Goal: Find specific page/section: Find specific page/section

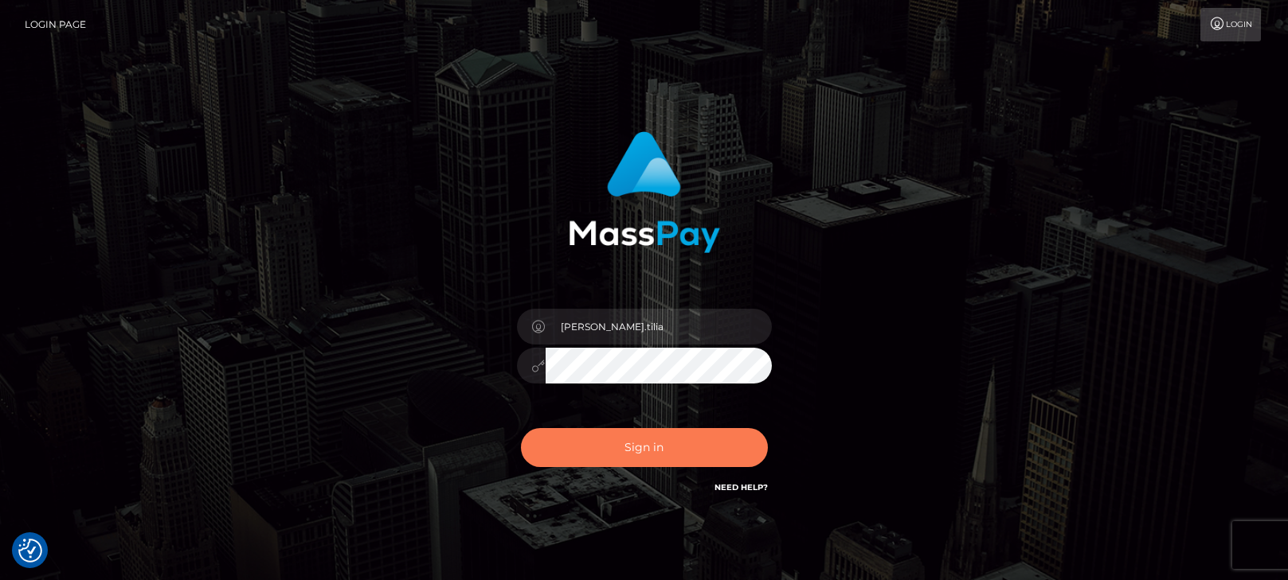
click at [645, 447] on button "Sign in" at bounding box center [644, 447] width 247 height 39
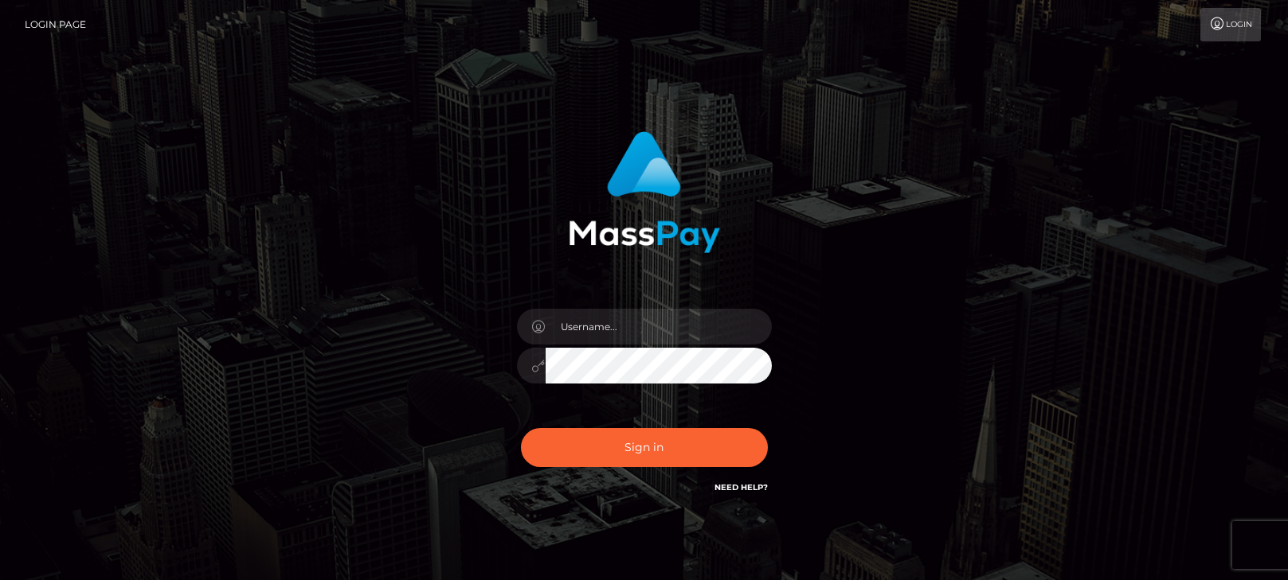
type input "matias.tilia"
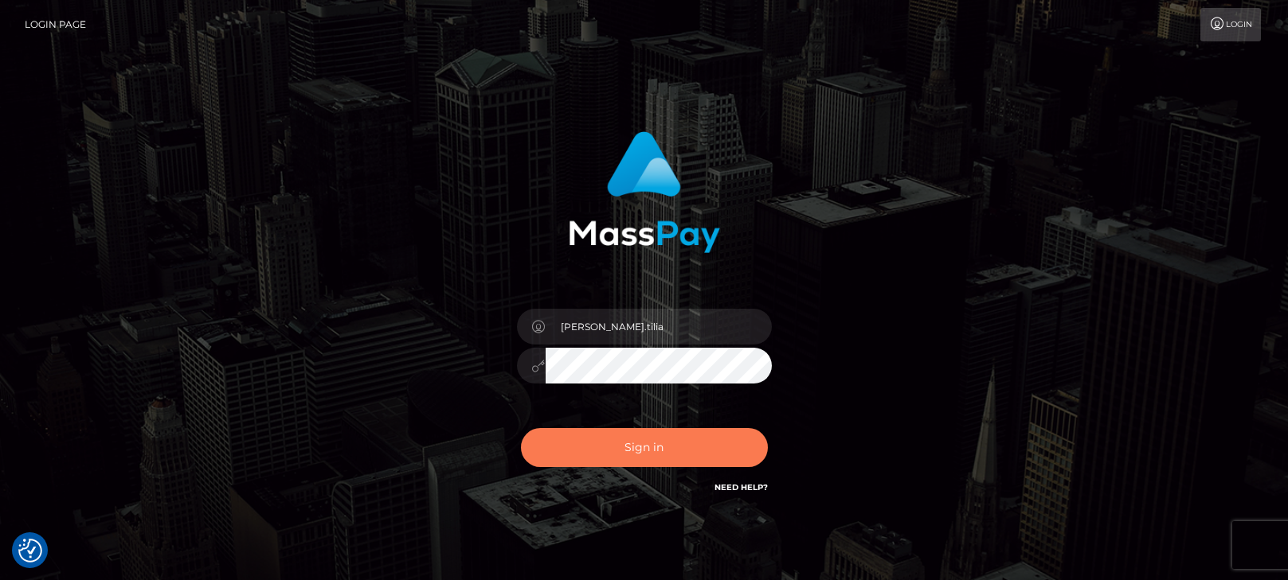
click at [642, 452] on button "Sign in" at bounding box center [644, 447] width 247 height 39
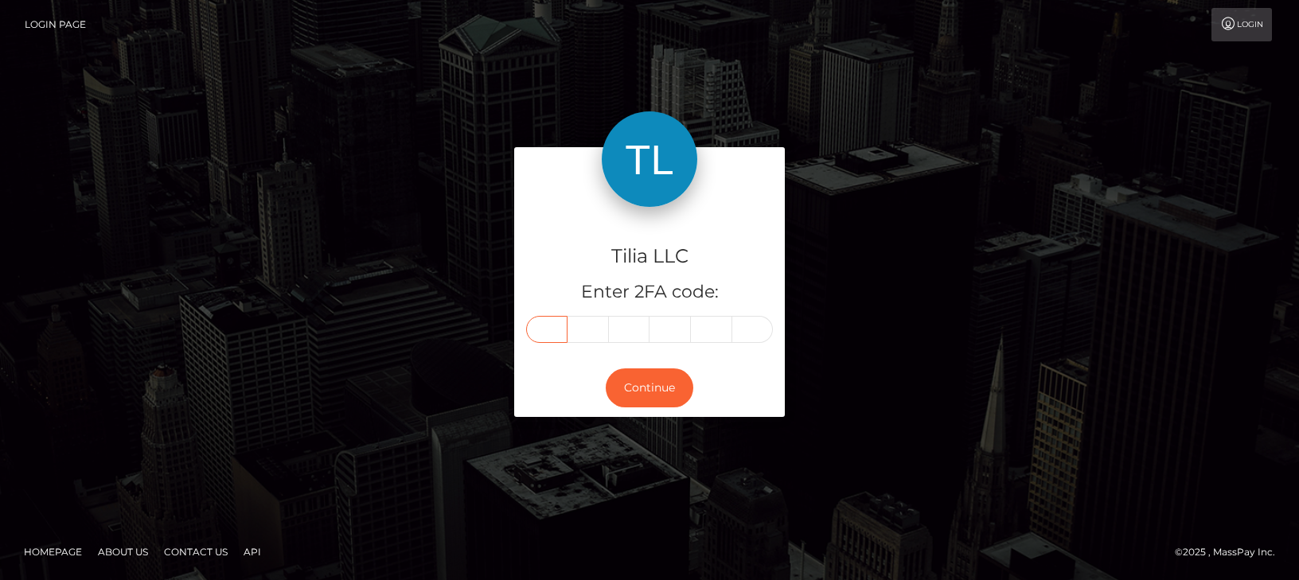
click at [557, 332] on input "text" at bounding box center [546, 329] width 41 height 27
type input "2"
type input "9"
type input "2"
type input "0"
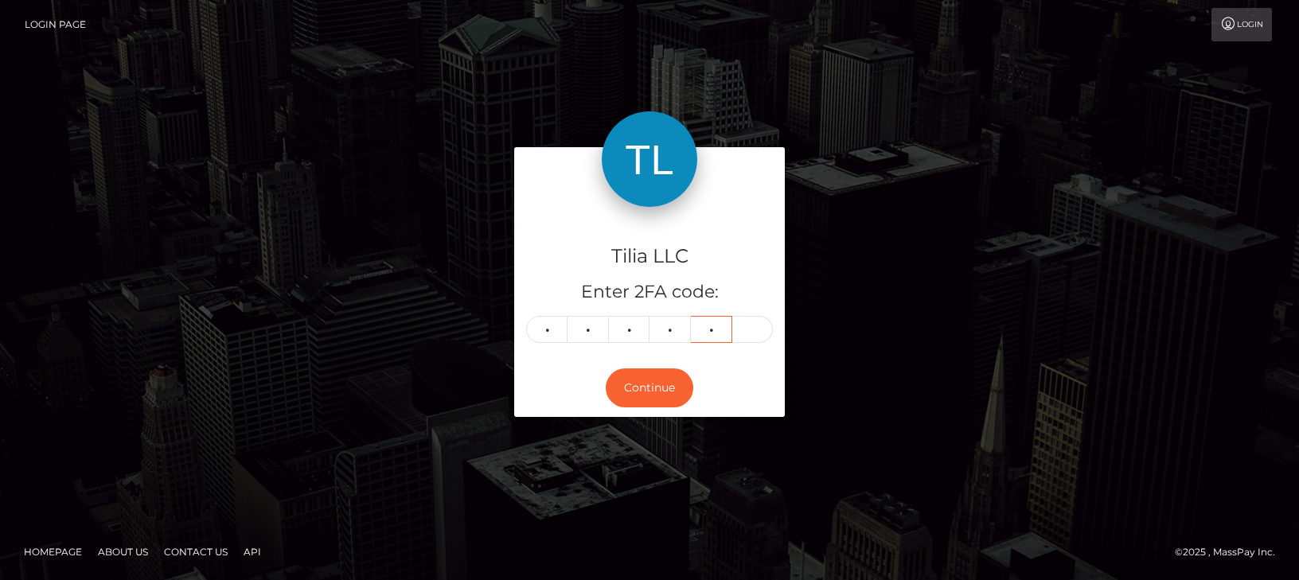
type input "3"
type input "4"
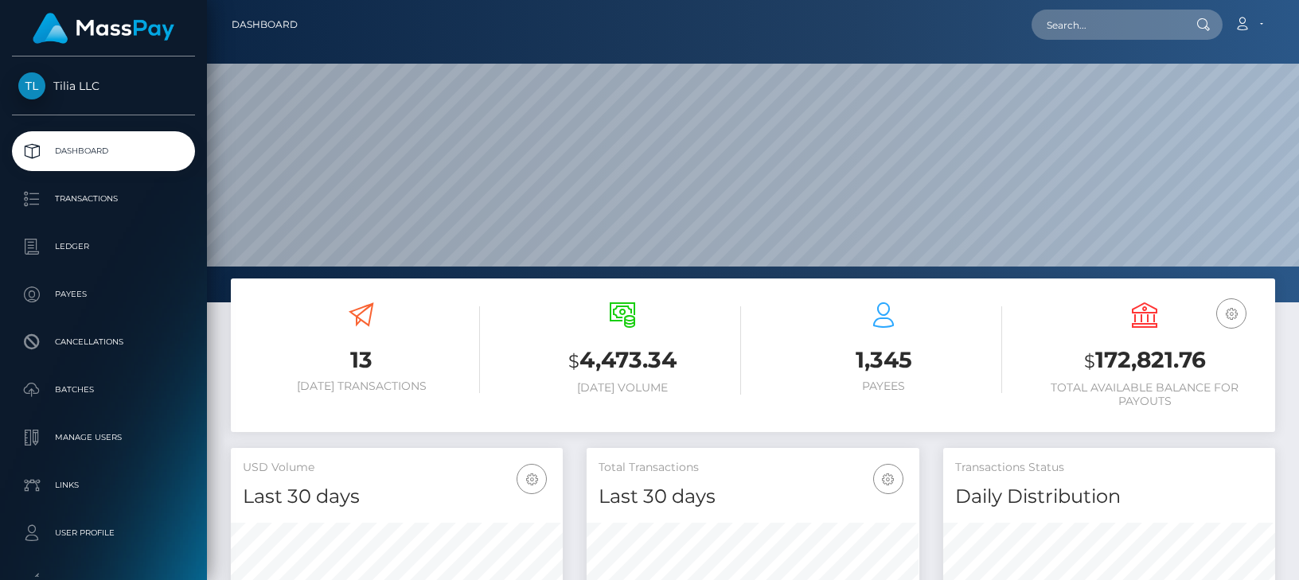
scroll to position [283, 333]
click at [1080, 21] on input "text" at bounding box center [1107, 25] width 150 height 30
paste input "70312b67-bd9c-4435-8ae1-a1de3c521b70"
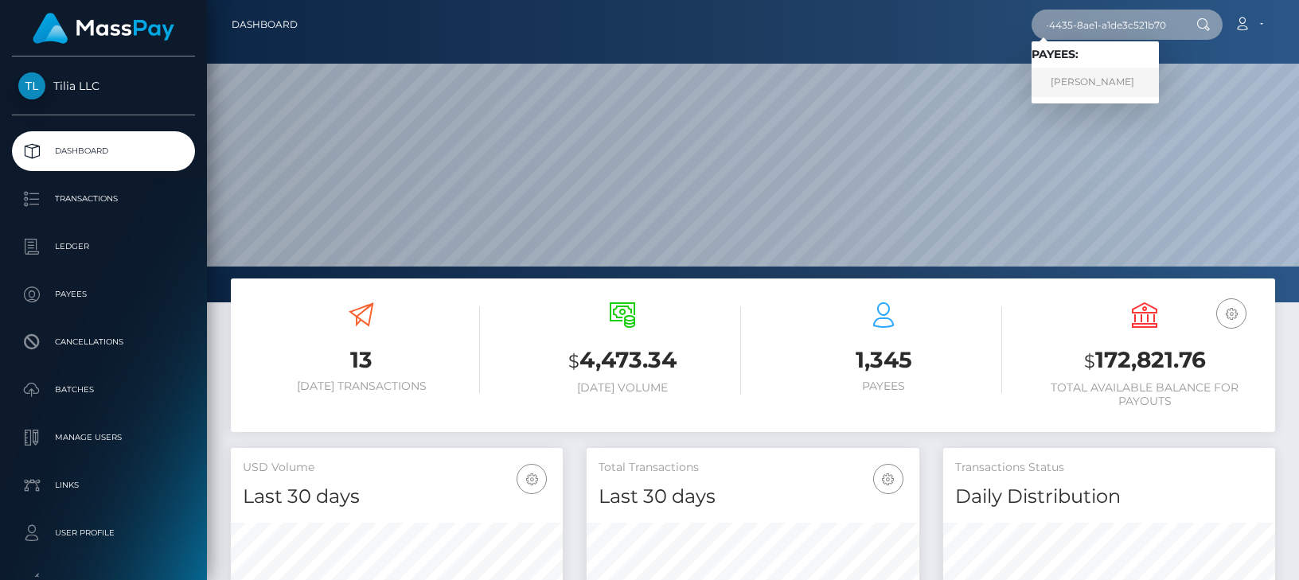
type input "70312b67-bd9c-4435-8ae1-a1de3c521b70"
click at [1078, 80] on link "Danny Vayron" at bounding box center [1095, 82] width 127 height 29
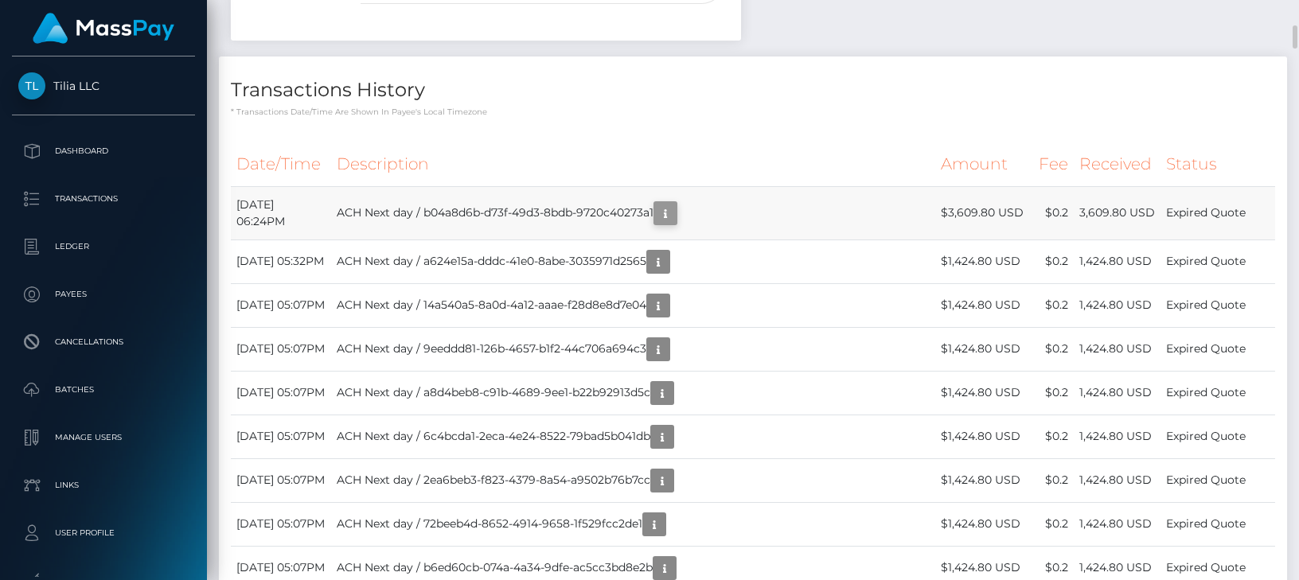
scroll to position [191, 333]
click at [675, 209] on icon "button" at bounding box center [665, 214] width 19 height 20
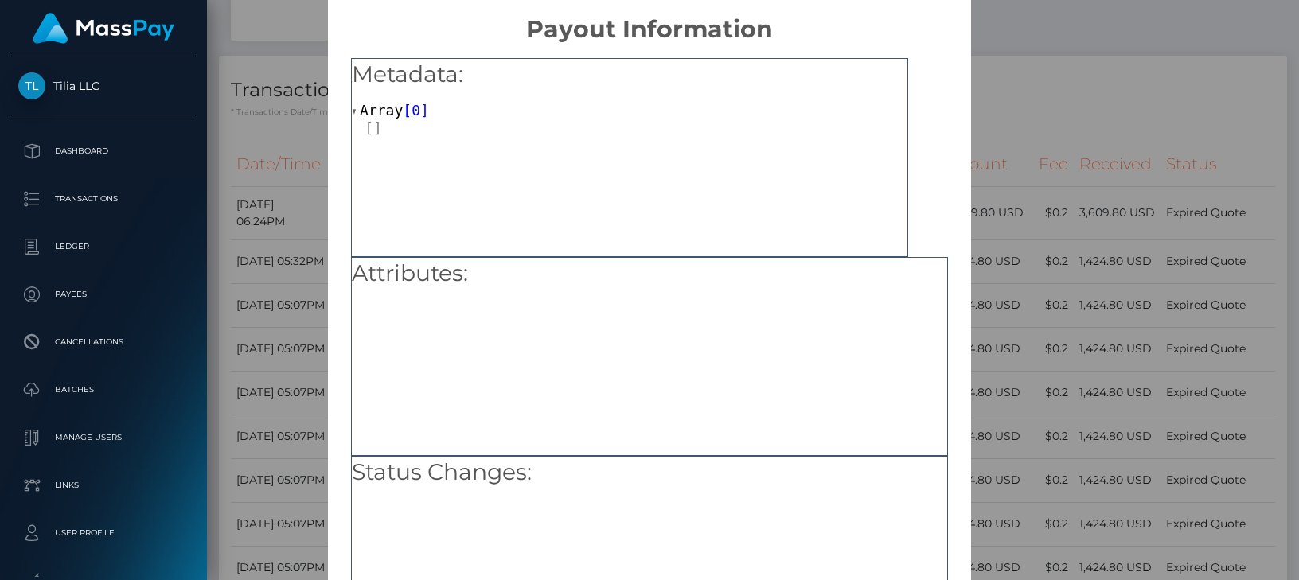
scroll to position [0, 0]
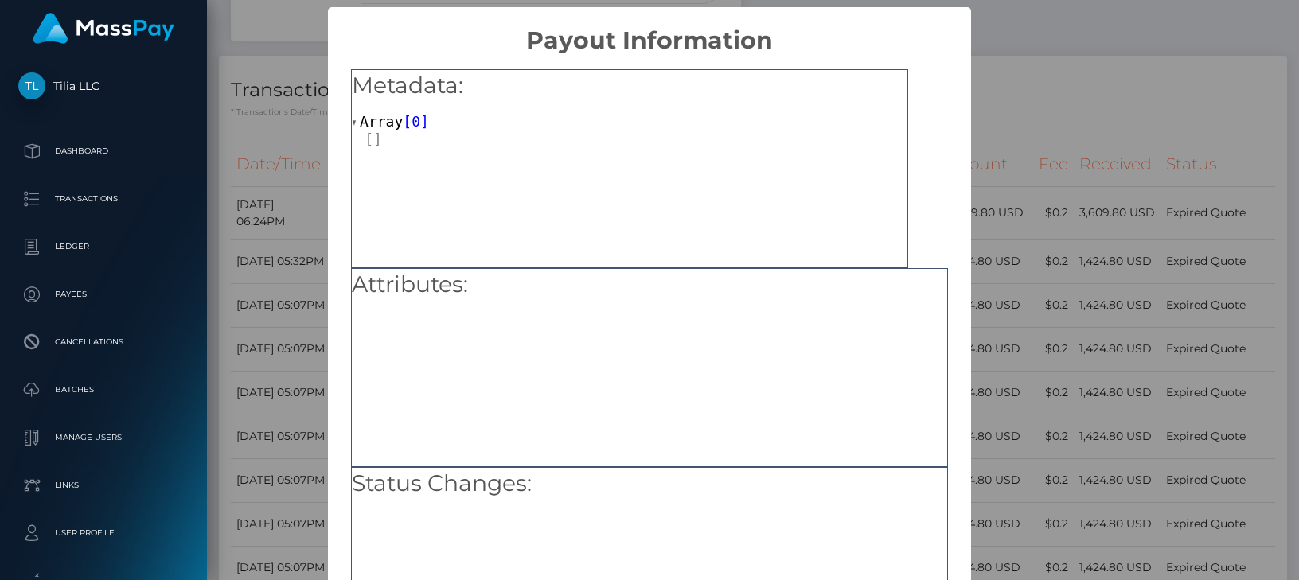
click at [1020, 101] on div "× Payout Information Metadata: Array [ 0 ] Attributes: Status Changes: OK No Ca…" at bounding box center [649, 290] width 1299 height 580
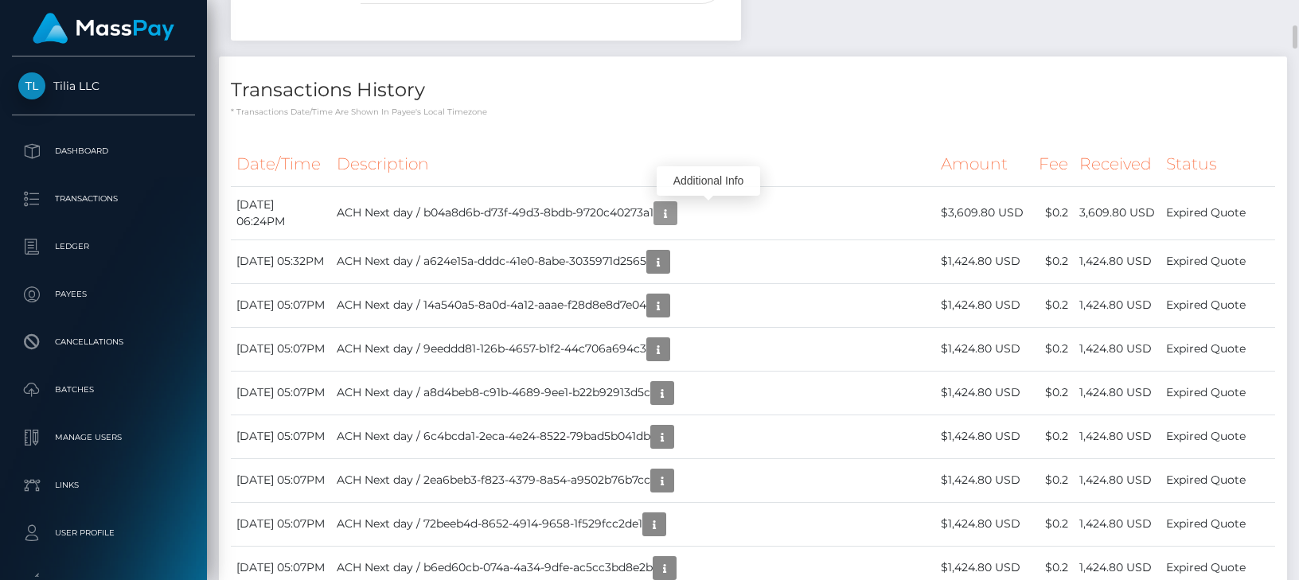
scroll to position [191, 333]
